Goal: Task Accomplishment & Management: Complete application form

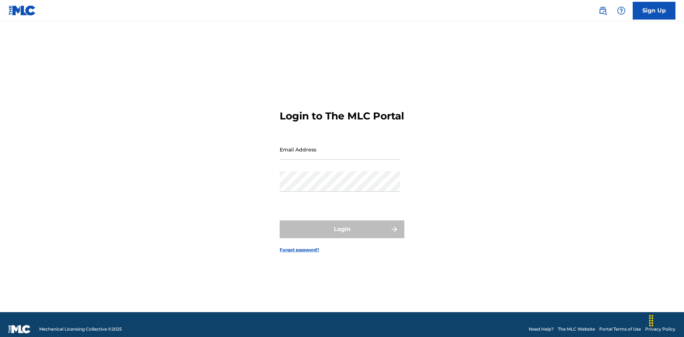
scroll to position [9, 0]
click at [340, 146] on input "Email Address" at bounding box center [339, 150] width 120 height 20
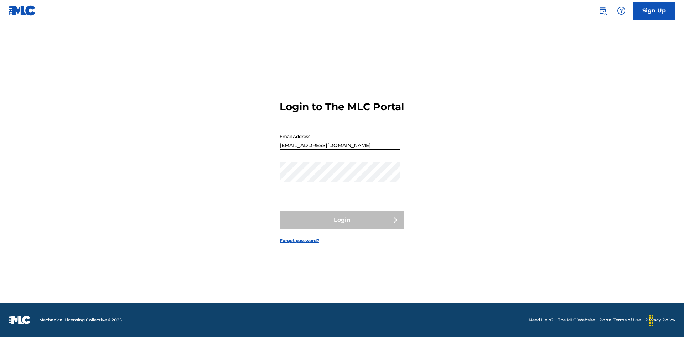
type input "[EMAIL_ADDRESS][DOMAIN_NAME]"
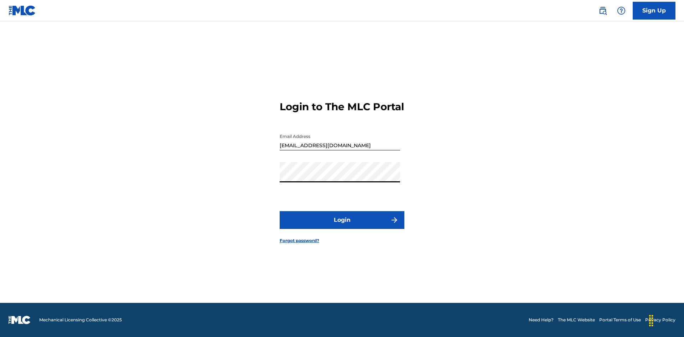
click at [342, 226] on button "Login" at bounding box center [341, 220] width 125 height 18
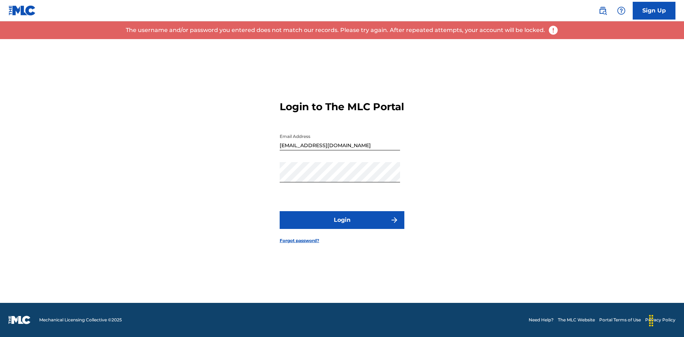
click at [340, 146] on input "[EMAIL_ADDRESS][DOMAIN_NAME]" at bounding box center [339, 140] width 120 height 20
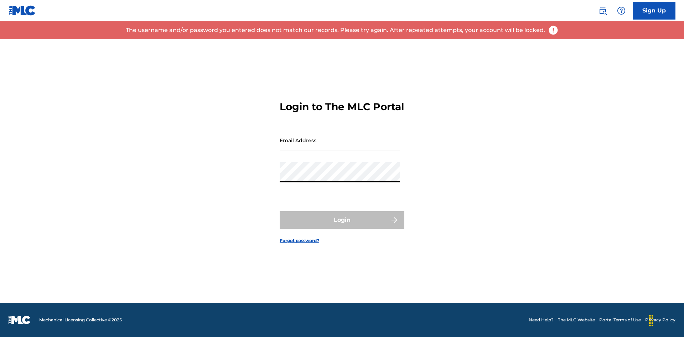
click at [340, 146] on input "Email Address" at bounding box center [339, 140] width 120 height 20
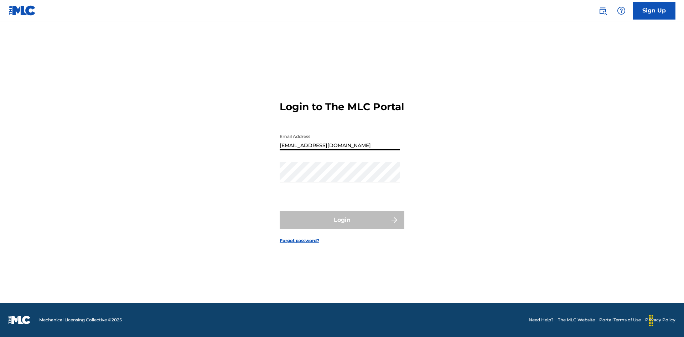
type input "[EMAIL_ADDRESS][DOMAIN_NAME]"
click at [342, 226] on button "Login" at bounding box center [341, 220] width 125 height 18
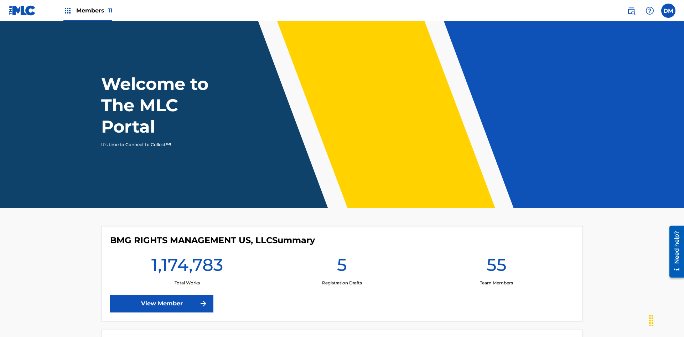
click at [88, 10] on span "Members 11" at bounding box center [94, 10] width 36 height 8
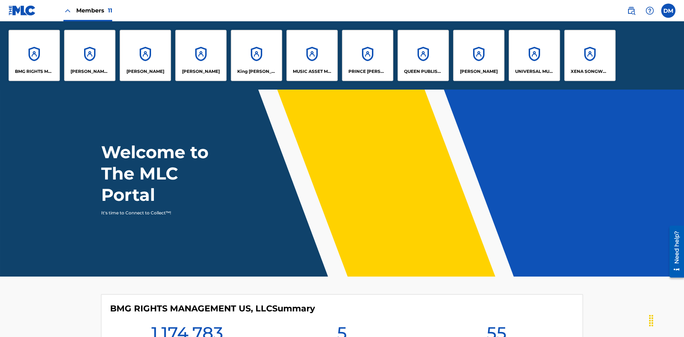
click at [534, 72] on p "UNIVERSAL MUSIC PUB GROUP" at bounding box center [534, 71] width 39 height 6
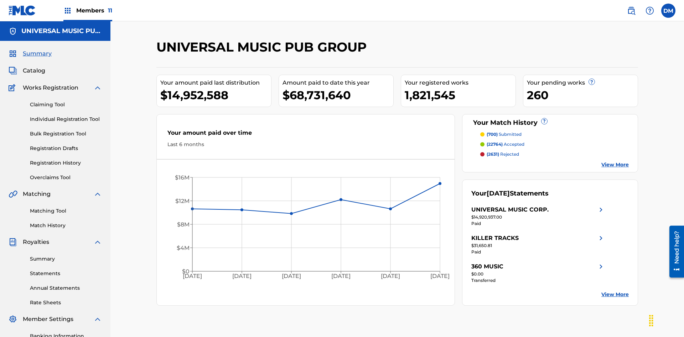
click at [66, 116] on link "Individual Registration Tool" at bounding box center [66, 119] width 72 height 7
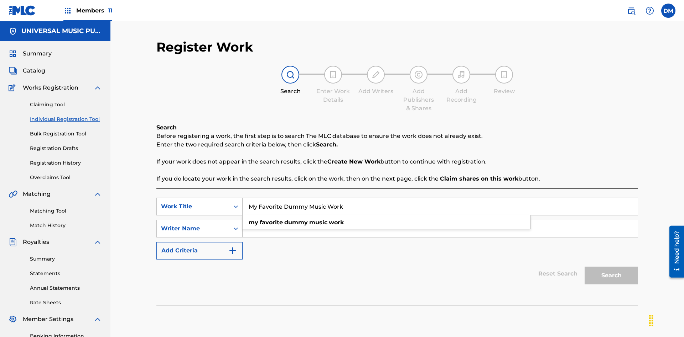
type input "My Favorite Dummy Music Work"
click at [440, 220] on input "Search Form" at bounding box center [439, 228] width 395 height 17
type input "1234567890"
click at [611, 267] on button "Search" at bounding box center [610, 276] width 53 height 18
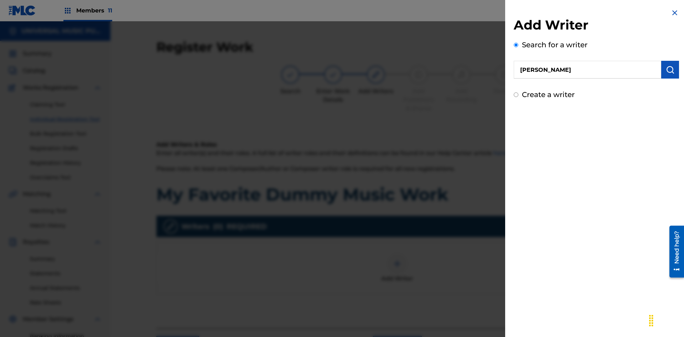
type input "[PERSON_NAME]"
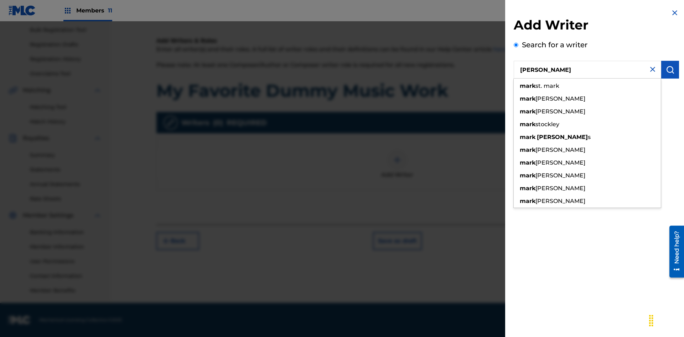
click at [670, 70] on img "submit" at bounding box center [669, 70] width 9 height 9
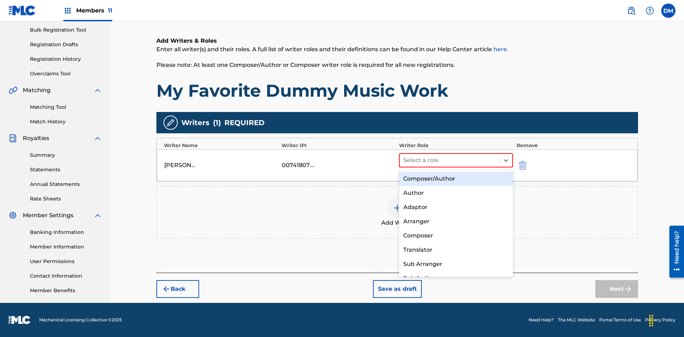
click at [455, 236] on div "Composer" at bounding box center [456, 236] width 114 height 14
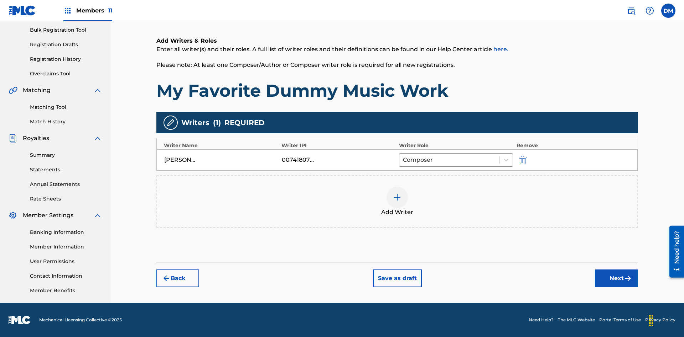
click at [616, 279] on button "Next" at bounding box center [616, 279] width 43 height 18
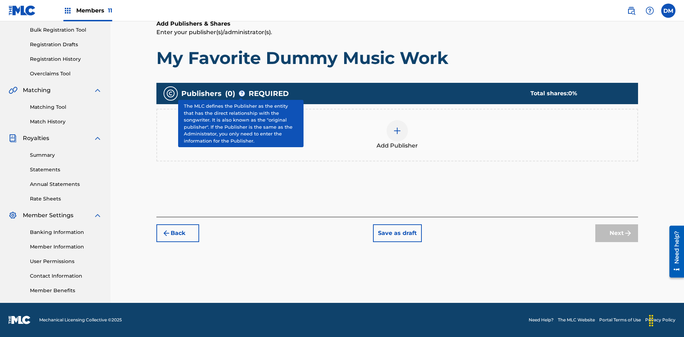
click at [397, 131] on img at bounding box center [397, 131] width 9 height 9
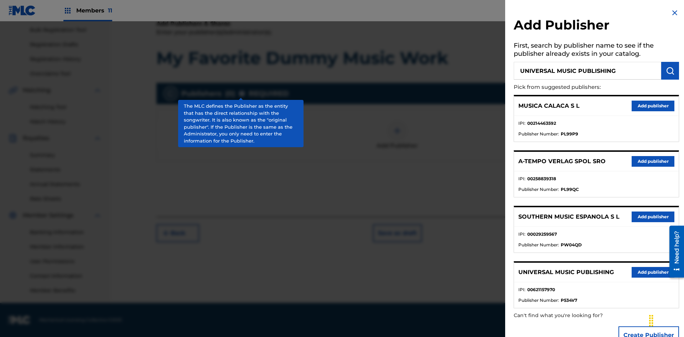
type input "UNIVERSAL MUSIC PUBLISHING"
click at [670, 71] on img "submit" at bounding box center [669, 71] width 9 height 9
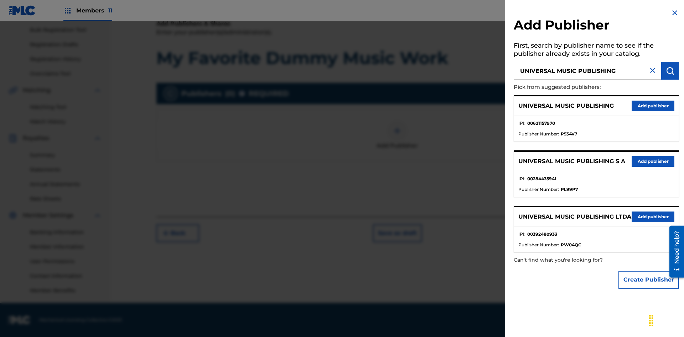
click at [653, 106] on button "Add publisher" at bounding box center [652, 106] width 43 height 11
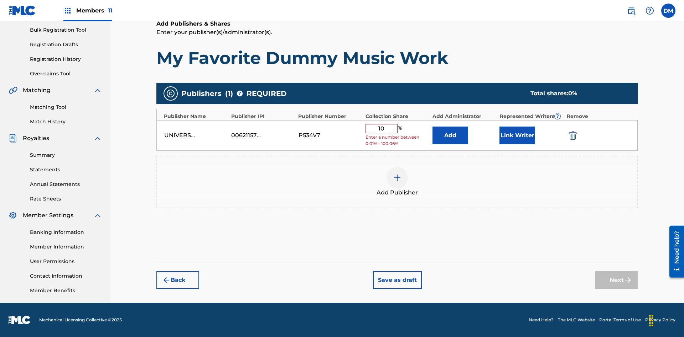
type input "100"
